Goal: Information Seeking & Learning: Stay updated

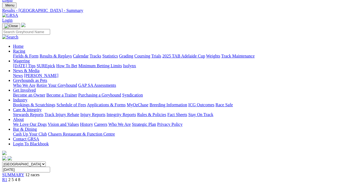
scroll to position [27, 0]
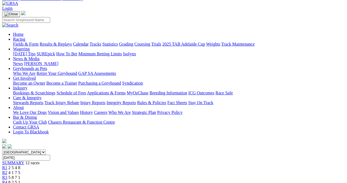
click at [56, 42] on link "Results & Replays" at bounding box center [56, 44] width 32 height 5
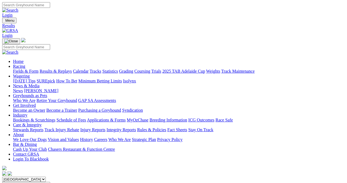
click at [57, 69] on link "Results & Replays" at bounding box center [56, 71] width 32 height 5
click at [15, 69] on link "Fields & Form" at bounding box center [25, 71] width 25 height 5
